Goal: Find specific page/section: Find specific page/section

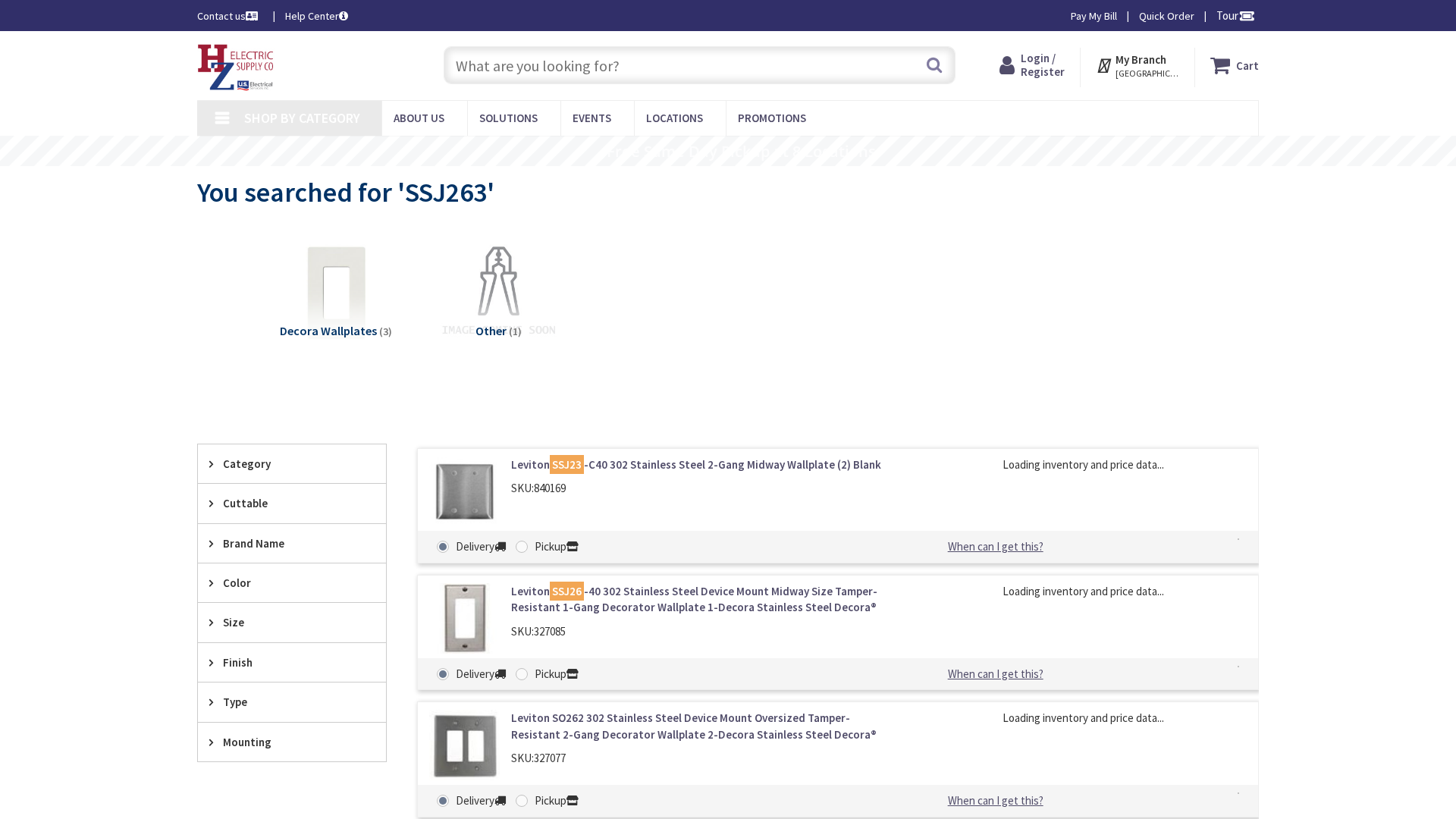
type input "Alaskan Wy, [GEOGRAPHIC_DATA], [GEOGRAPHIC_DATA]"
